Goal: Task Accomplishment & Management: Complete application form

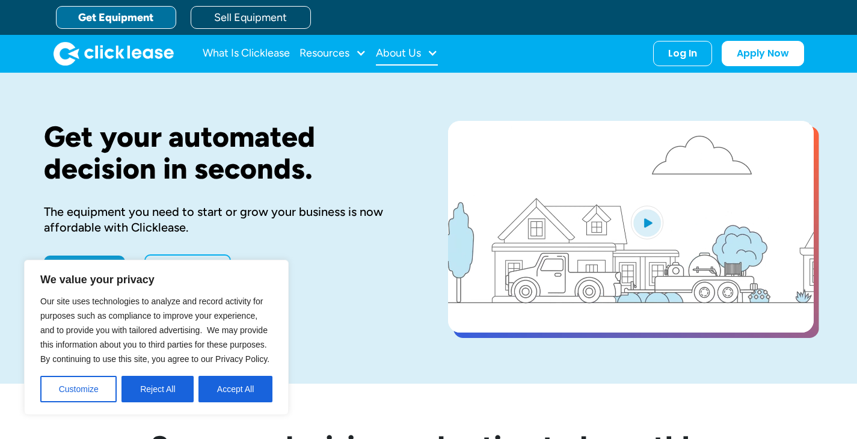
click at [411, 53] on div "About Us" at bounding box center [398, 53] width 45 height 0
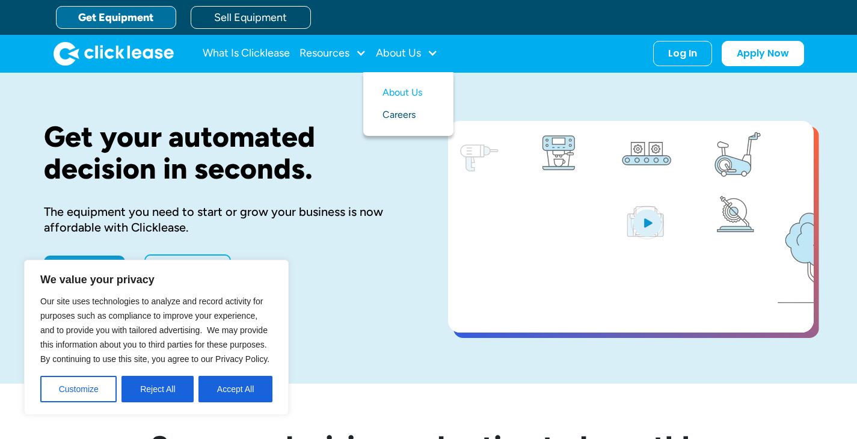
click at [406, 113] on link "Careers" at bounding box center [408, 115] width 52 height 22
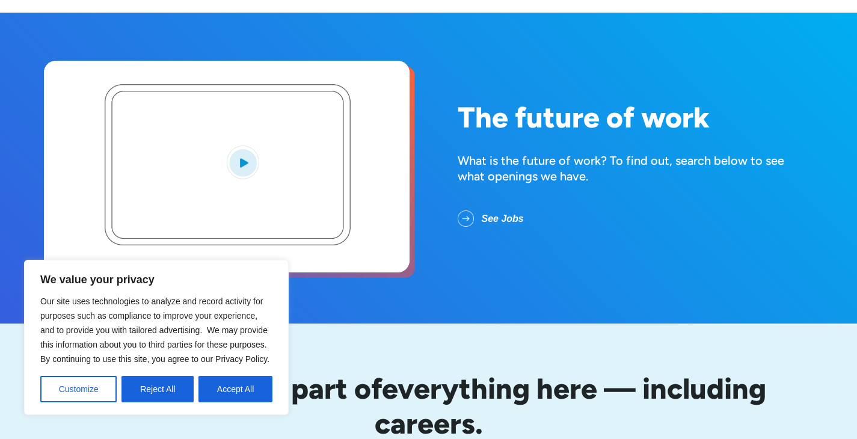
scroll to position [78, 0]
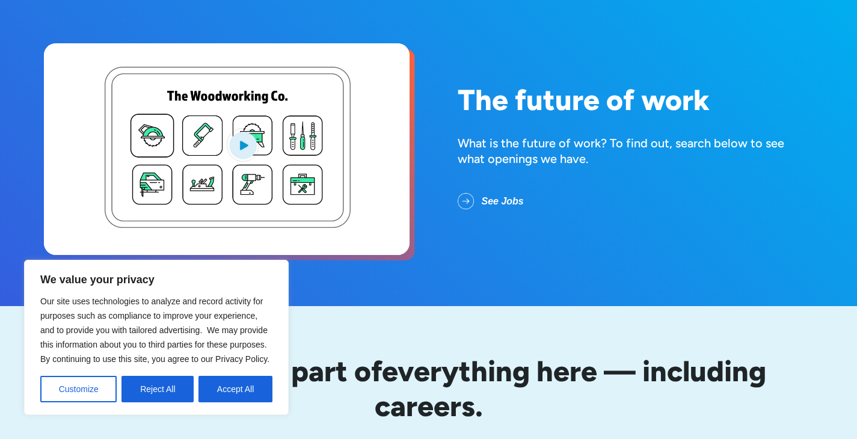
click at [268, 369] on div "Our site uses technologies to analyze and record activity for purposes such as …" at bounding box center [156, 348] width 232 height 108
click at [262, 377] on button "Accept All" at bounding box center [235, 389] width 74 height 26
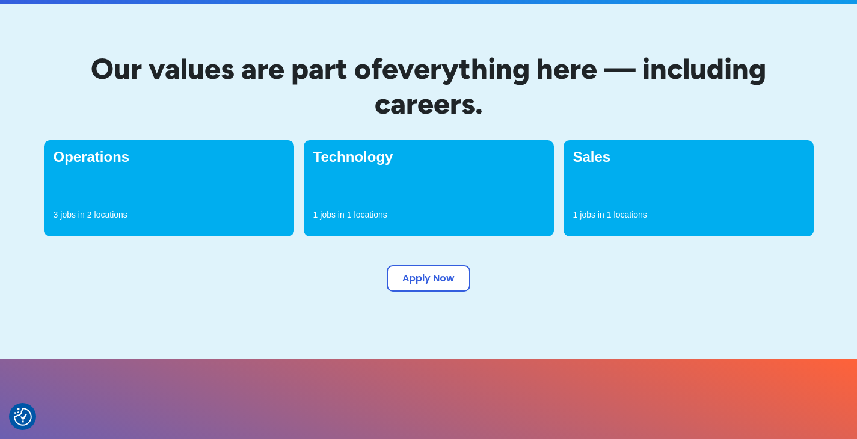
scroll to position [381, 0]
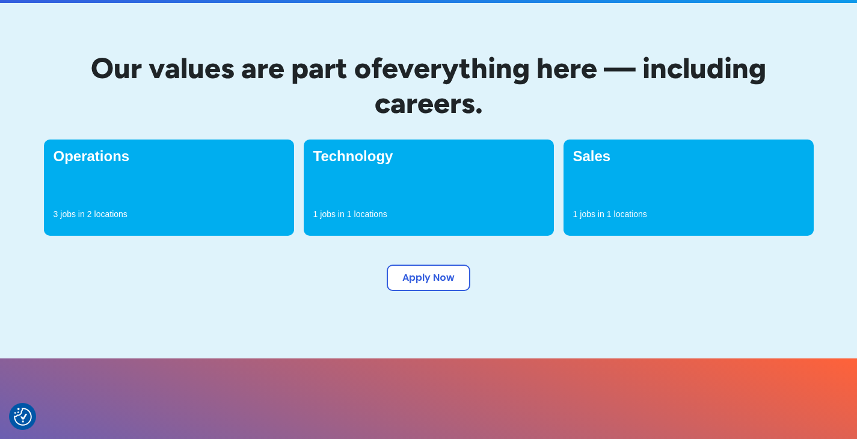
click at [359, 210] on p "locations" at bounding box center [370, 214] width 33 height 12
click at [379, 161] on h4 "Technology" at bounding box center [428, 156] width 231 height 14
click at [393, 187] on div "Technology 1 jobs in 1 locations" at bounding box center [429, 187] width 250 height 96
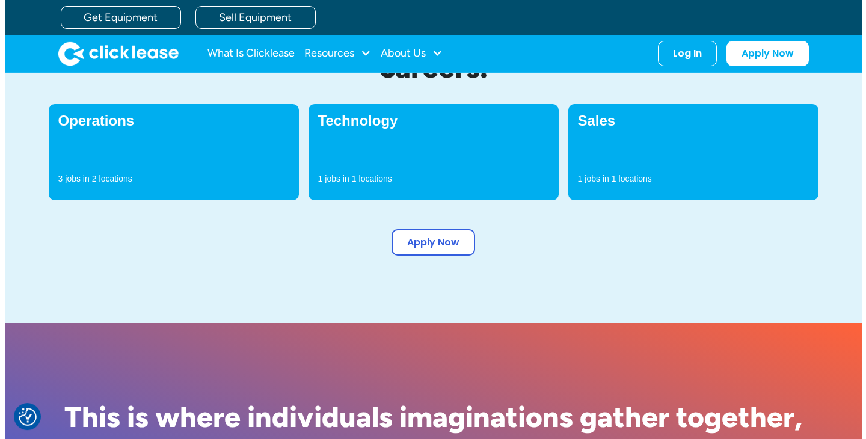
scroll to position [338, 0]
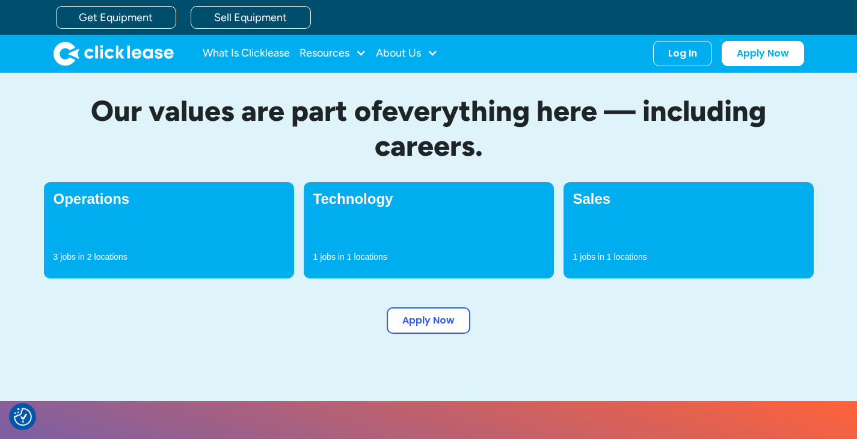
click at [378, 208] on div "Technology 1 jobs in 1 locations" at bounding box center [429, 230] width 250 height 96
click at [403, 325] on link "Apply Now" at bounding box center [429, 318] width 84 height 26
